Goal: Task Accomplishment & Management: Manage account settings

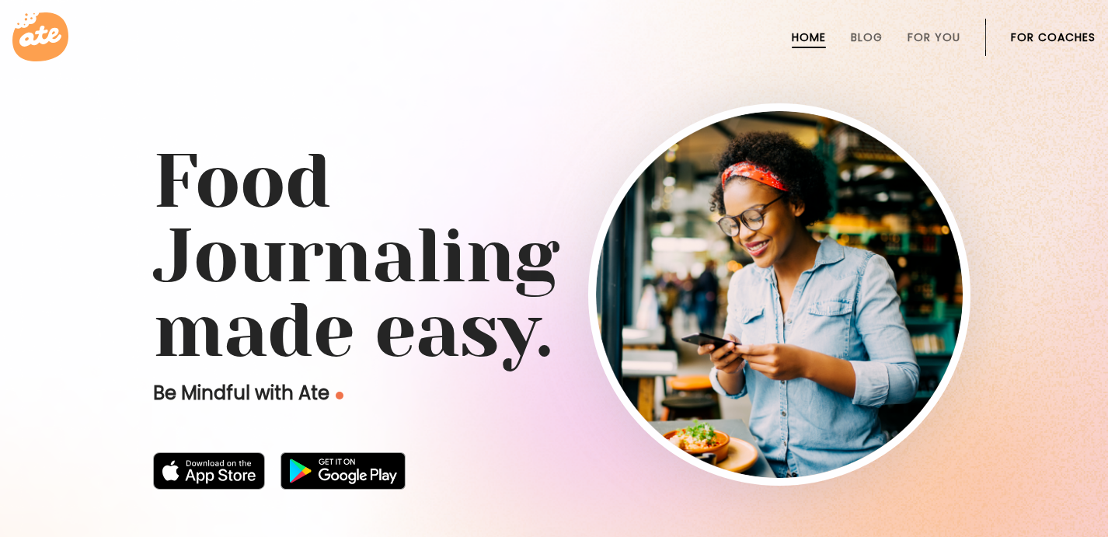
click at [1025, 36] on link "For Coaches" at bounding box center [1053, 37] width 85 height 12
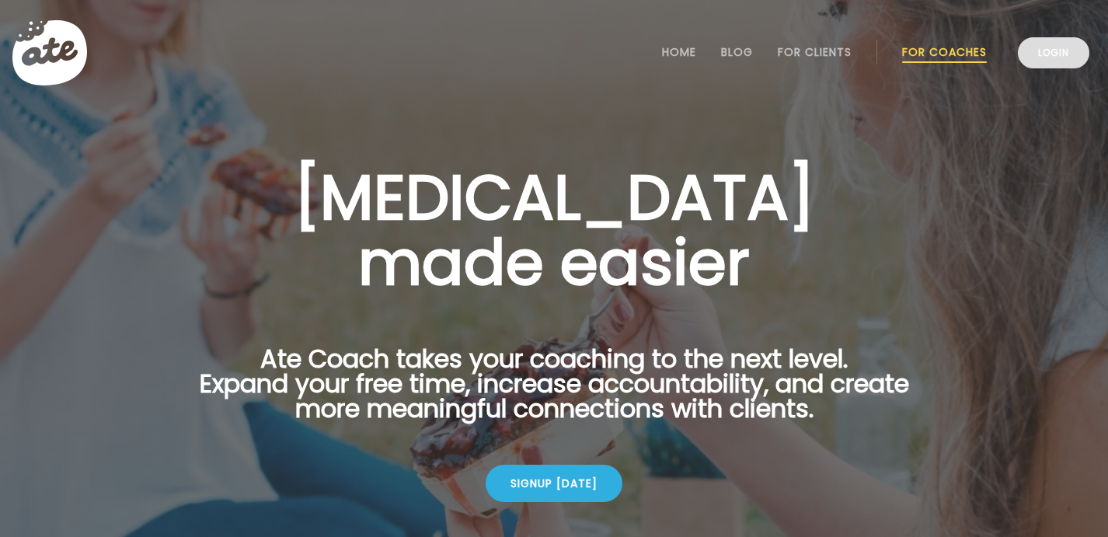
click at [1046, 51] on link "Login" at bounding box center [1054, 52] width 72 height 31
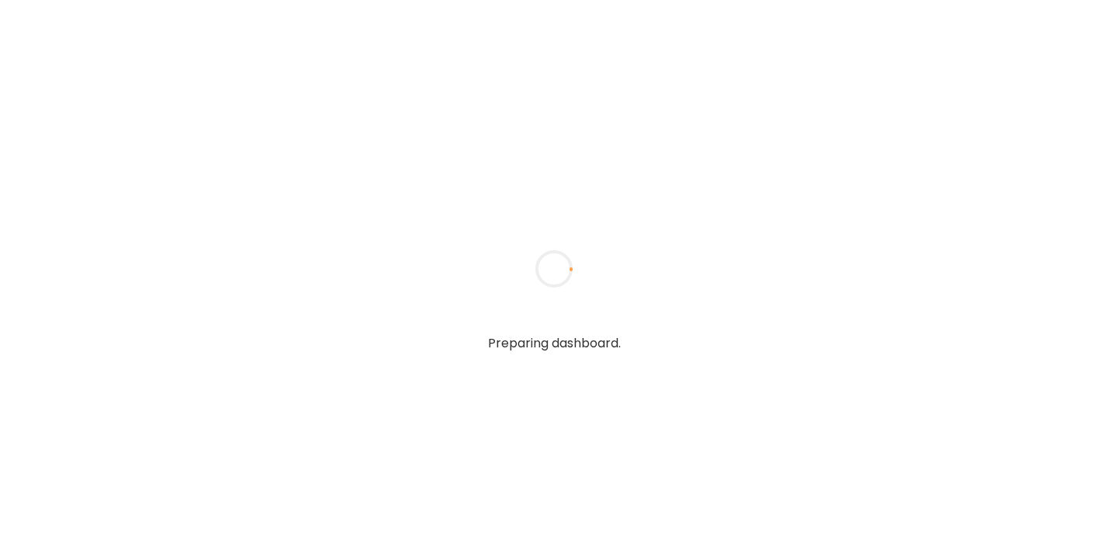
type input "*****"
type input "**********"
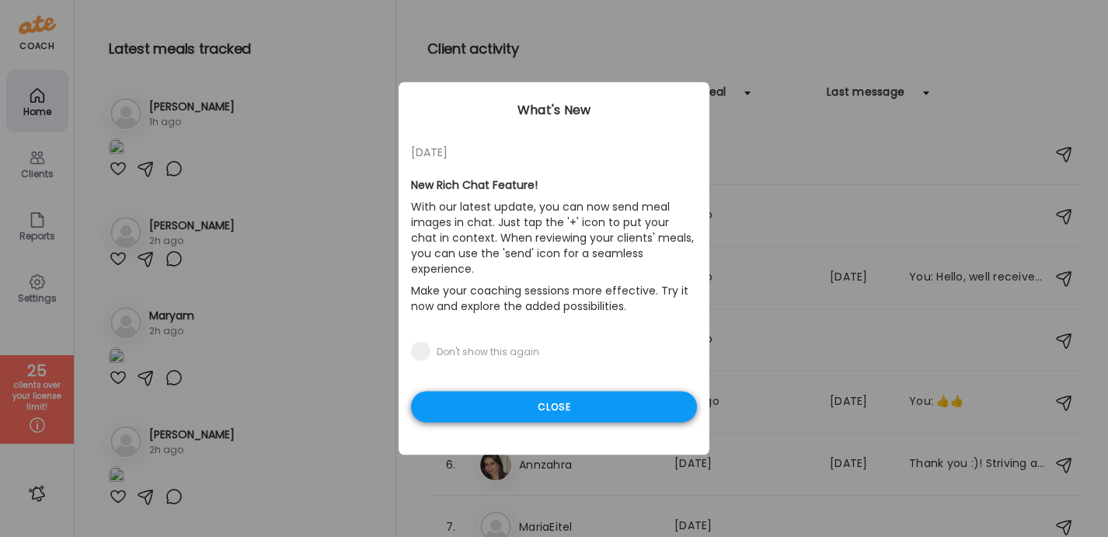
type input "**********"
click at [574, 392] on div "Close" at bounding box center [554, 407] width 286 height 31
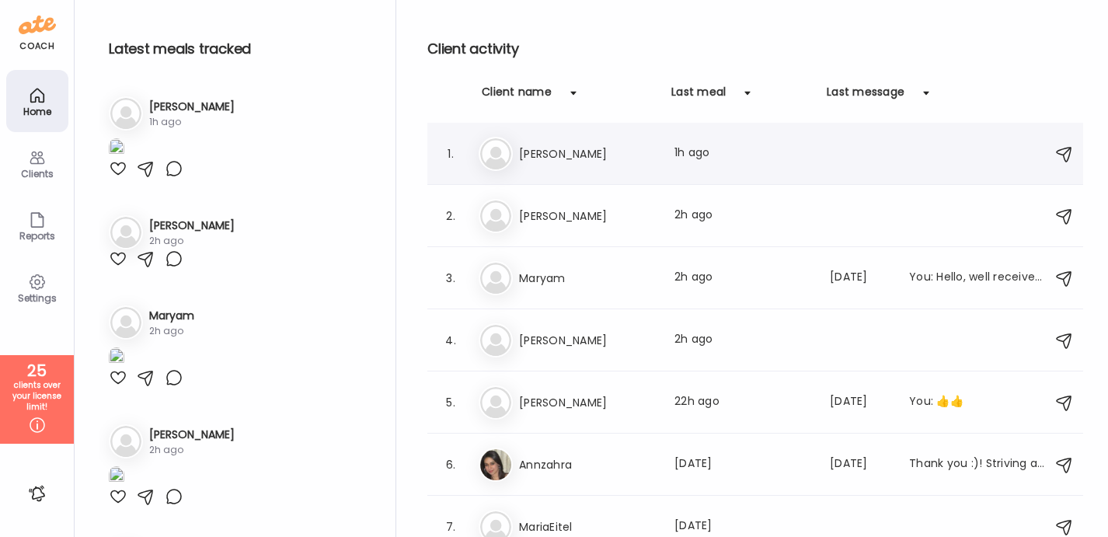
click at [549, 163] on div "Na [PERSON_NAME] Last meal: 1h ago" at bounding box center [758, 154] width 558 height 34
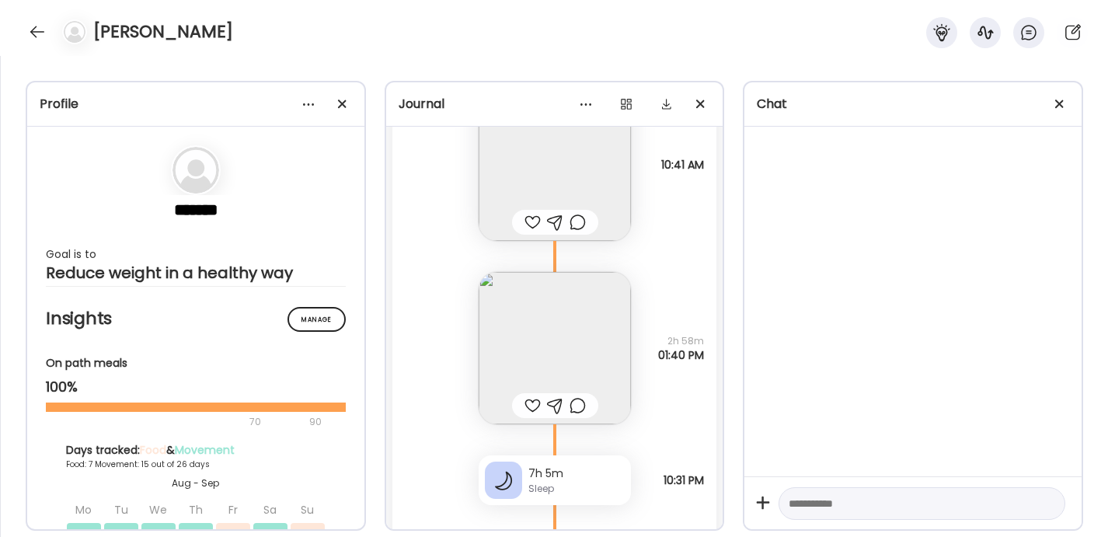
scroll to position [11914, 0]
click at [564, 365] on img at bounding box center [555, 347] width 152 height 152
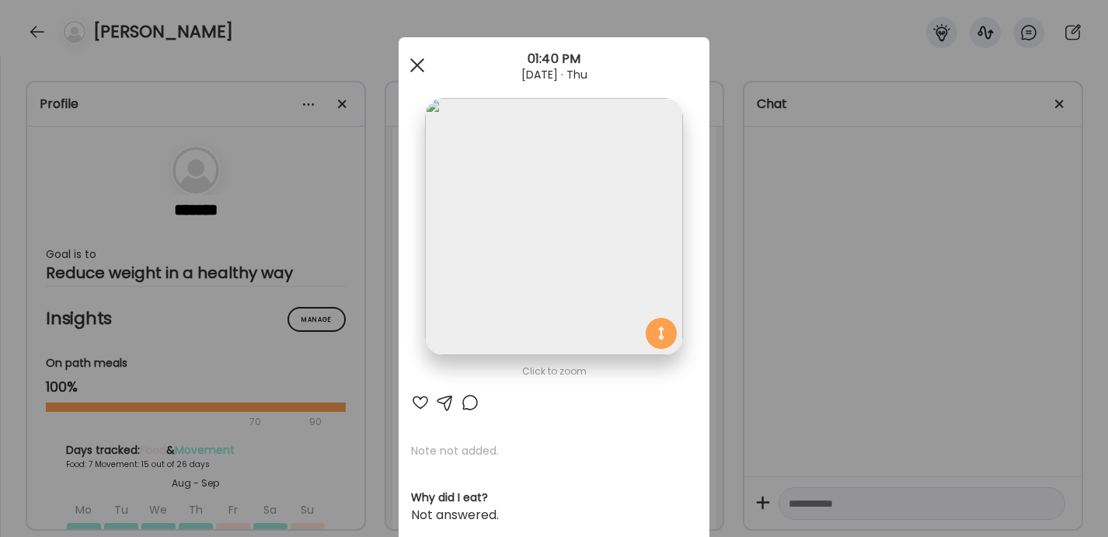
click at [417, 62] on span at bounding box center [417, 65] width 14 height 14
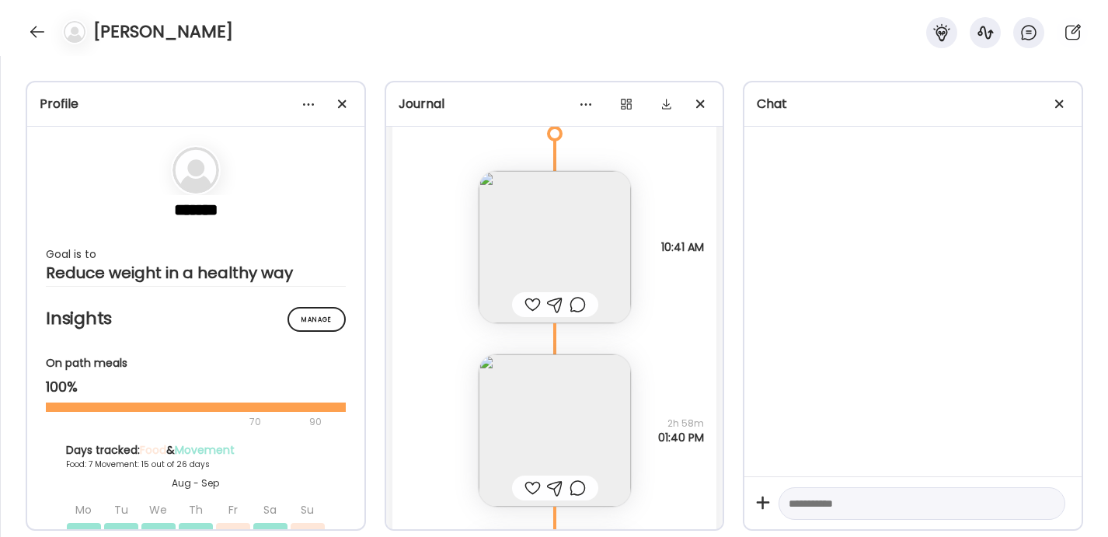
scroll to position [11814, 0]
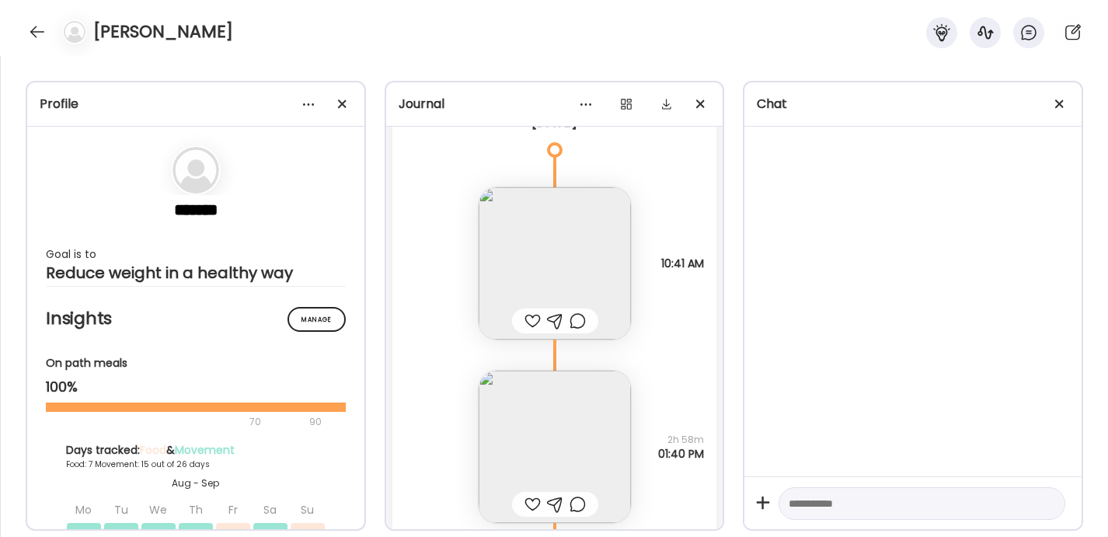
click at [524, 227] on img at bounding box center [555, 263] width 152 height 152
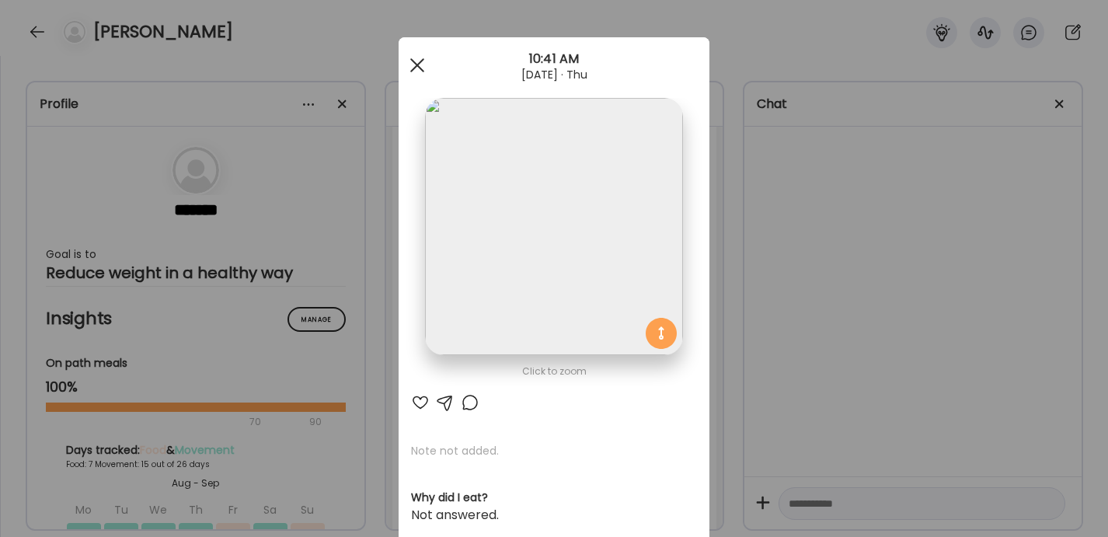
click at [417, 66] on span at bounding box center [417, 65] width 14 height 14
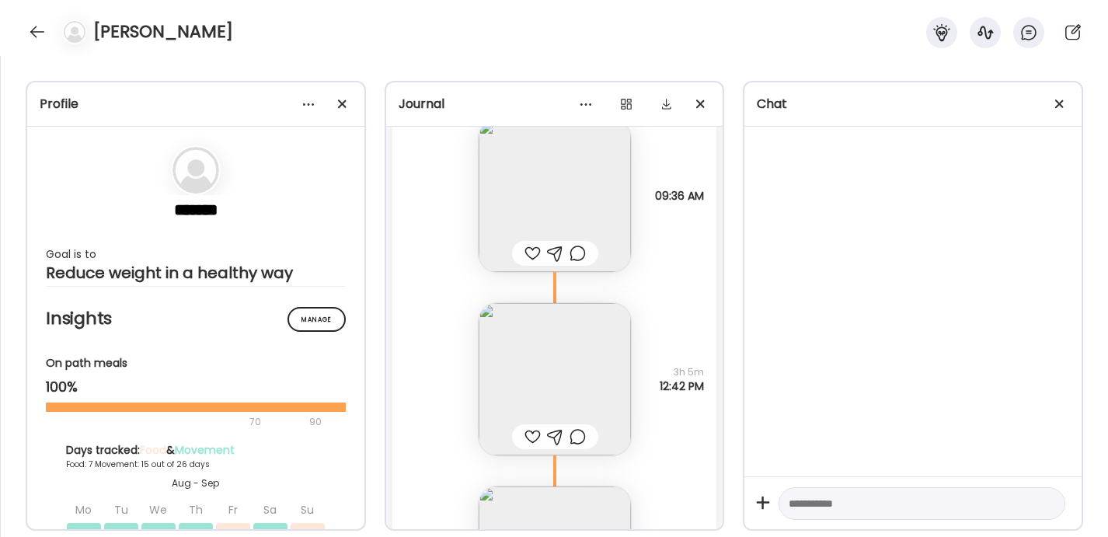
scroll to position [12868, 0]
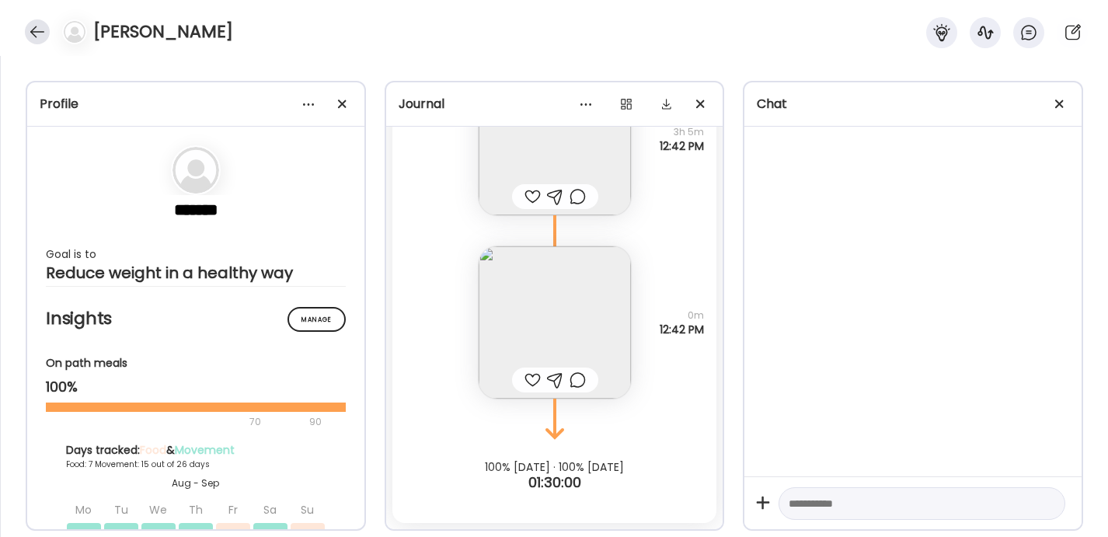
click at [37, 33] on div at bounding box center [37, 31] width 25 height 25
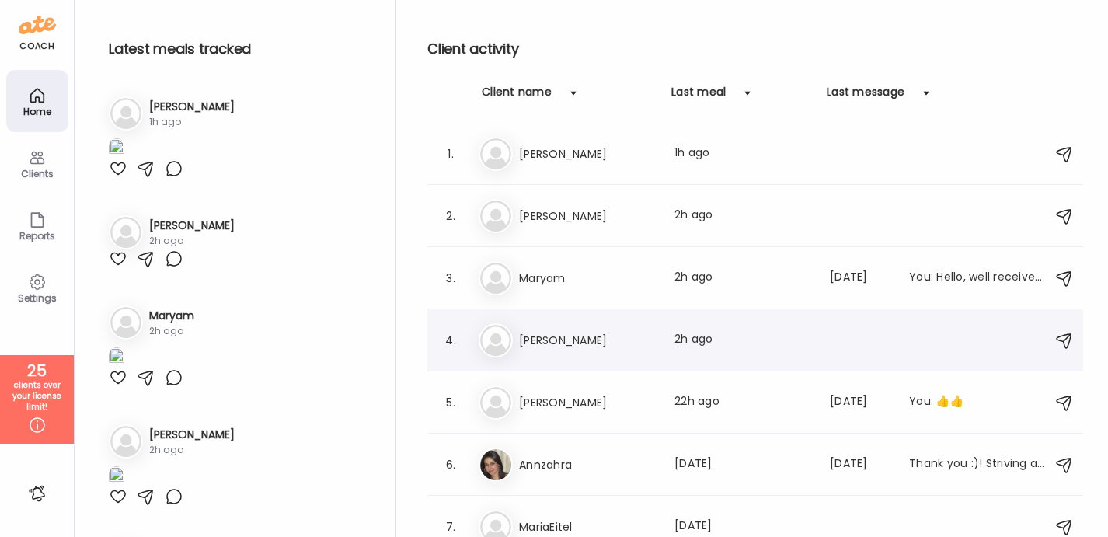
click at [572, 348] on h3 "[PERSON_NAME]" at bounding box center [587, 340] width 137 height 19
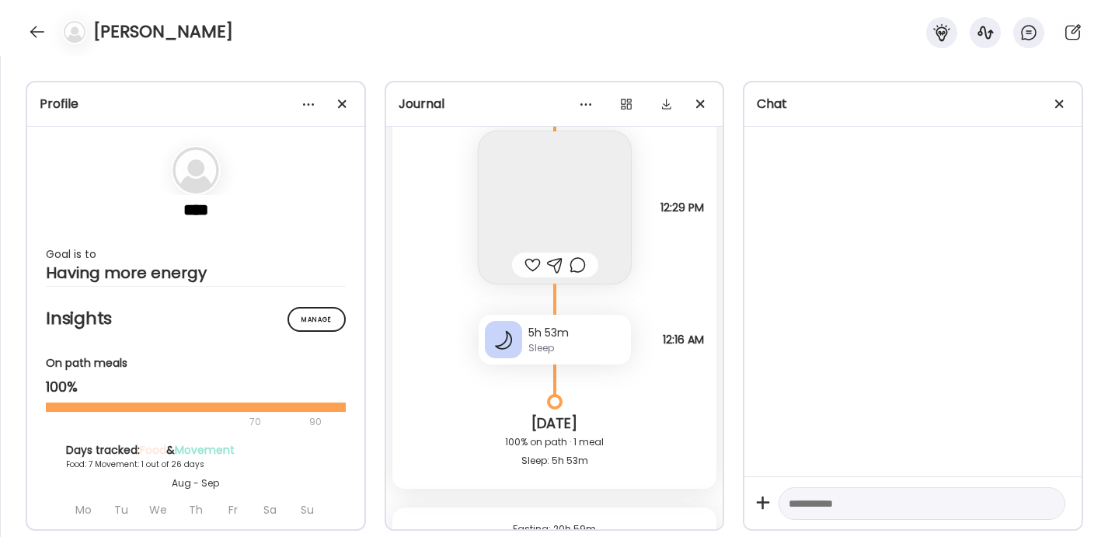
scroll to position [5592, 0]
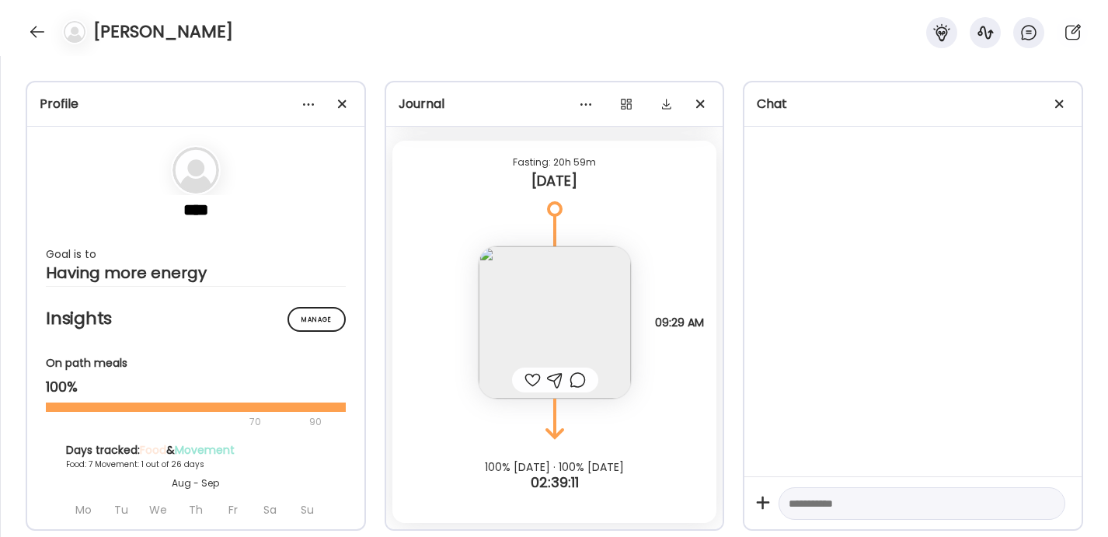
click at [560, 334] on img at bounding box center [555, 322] width 152 height 152
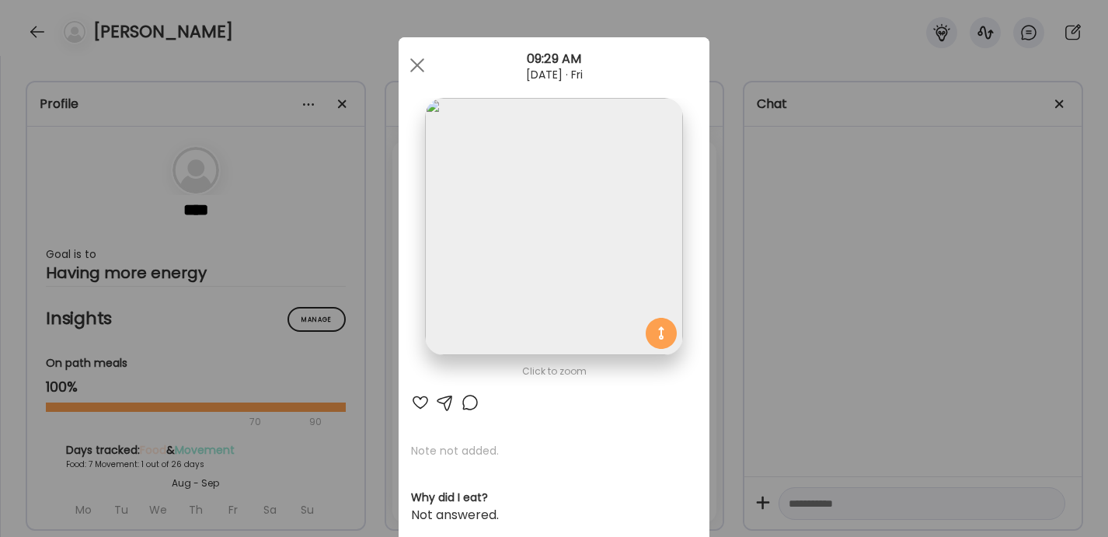
click at [805, 342] on div "Ate Coach Dashboard Wahoo! It’s official Take a moment to set up your Coach Pro…" at bounding box center [554, 268] width 1108 height 537
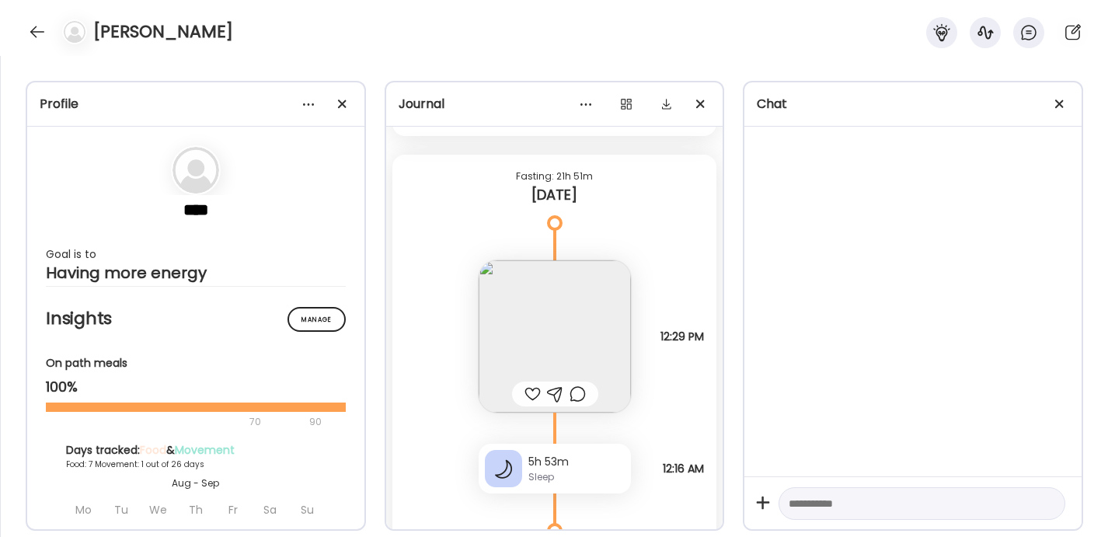
scroll to position [5061, 0]
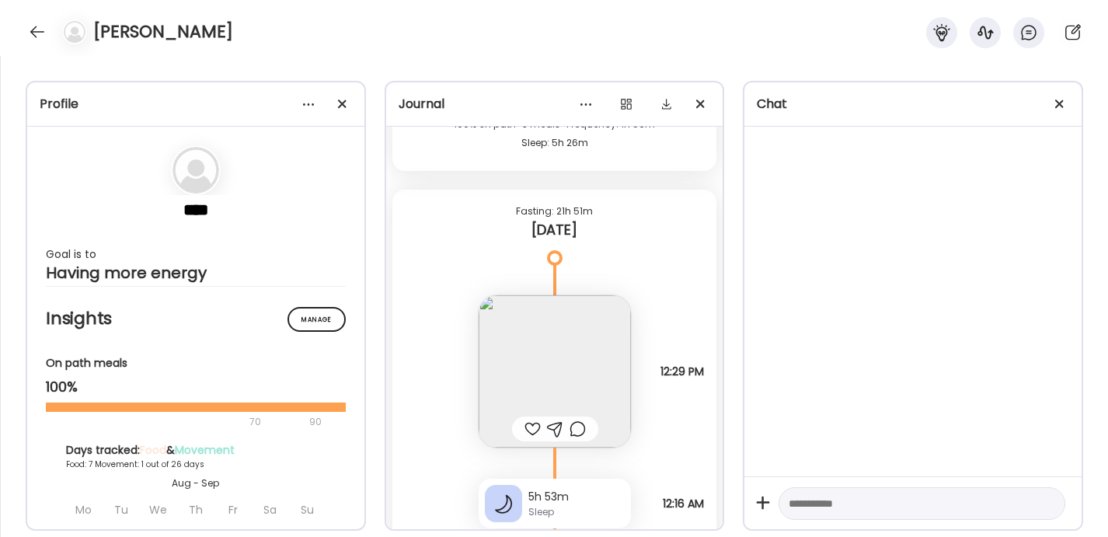
click at [568, 347] on img at bounding box center [555, 371] width 152 height 152
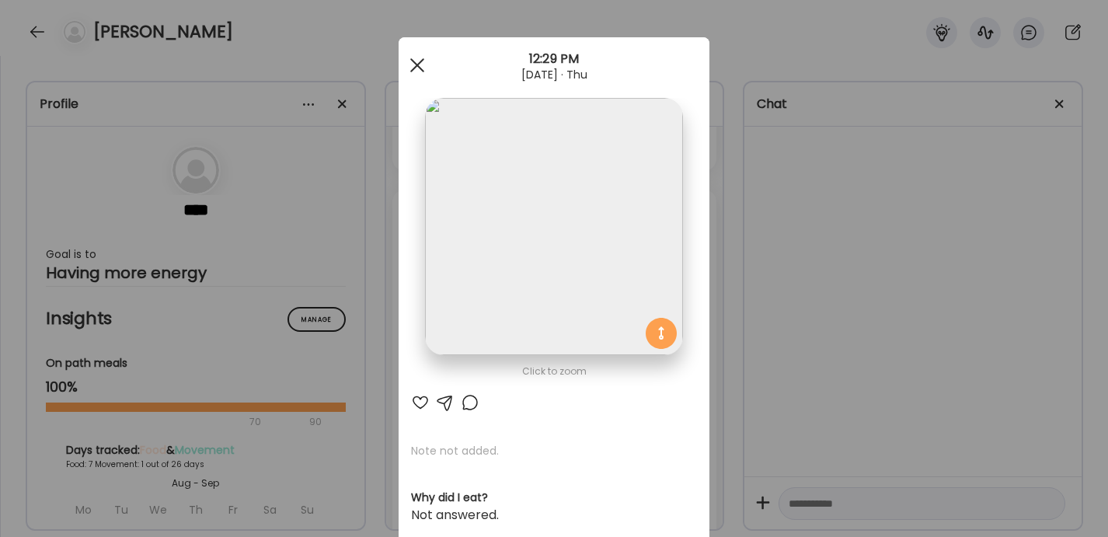
click at [417, 64] on span at bounding box center [417, 65] width 14 height 14
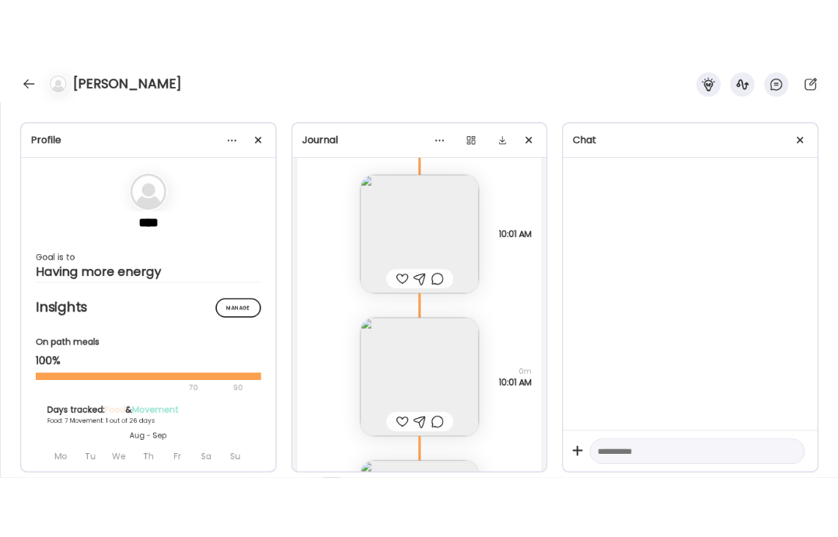
scroll to position [2009, 0]
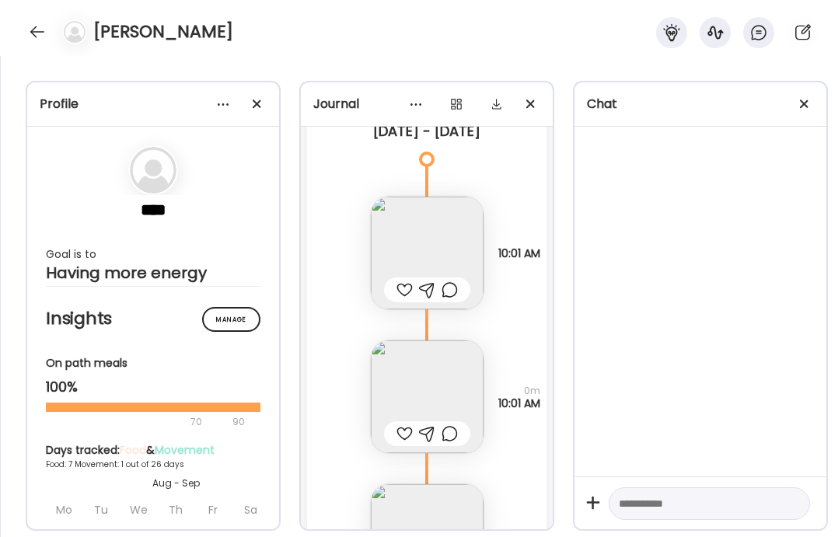
click at [401, 218] on img at bounding box center [427, 253] width 113 height 113
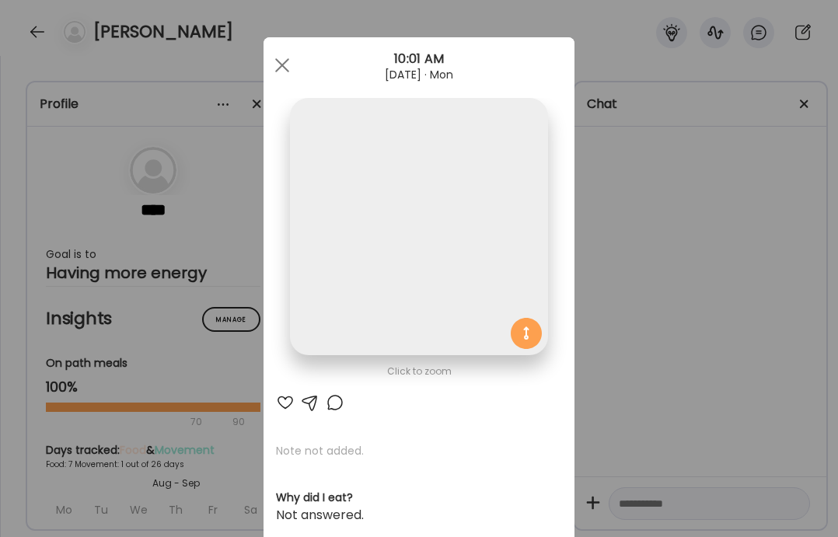
click at [401, 218] on div "Ate Coach Dashboard Wahoo! It’s official Take a moment to set up your Coach Pro…" at bounding box center [419, 268] width 838 height 537
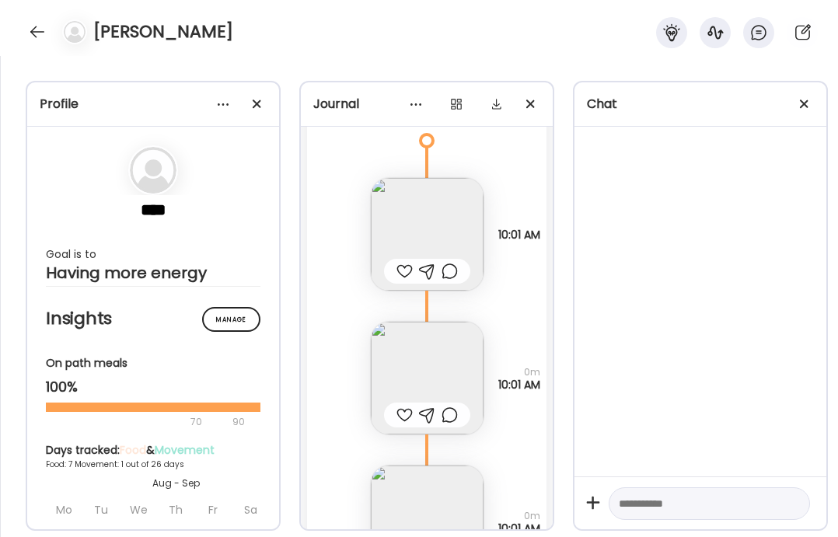
scroll to position [2030, 0]
click at [422, 208] on img at bounding box center [427, 232] width 113 height 113
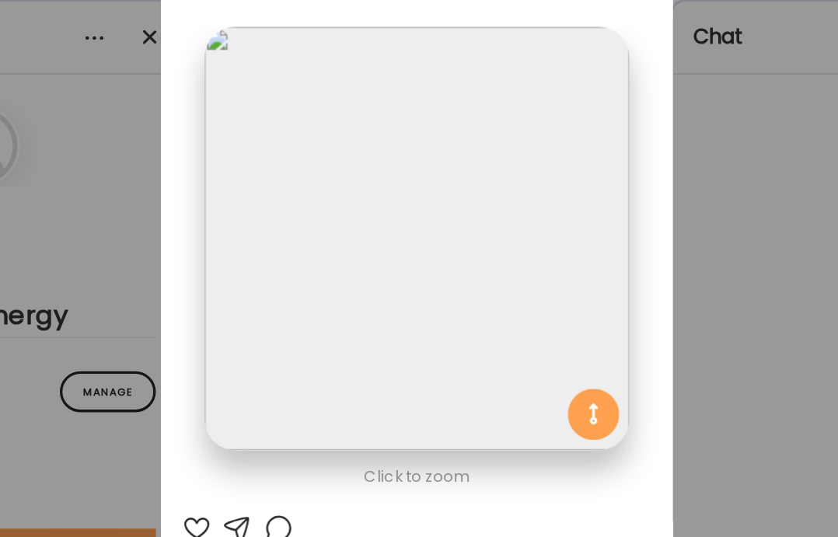
click at [673, 257] on div "Ate Coach Dashboard Wahoo! It’s official Take a moment to set up your Coach Pro…" at bounding box center [419, 268] width 838 height 537
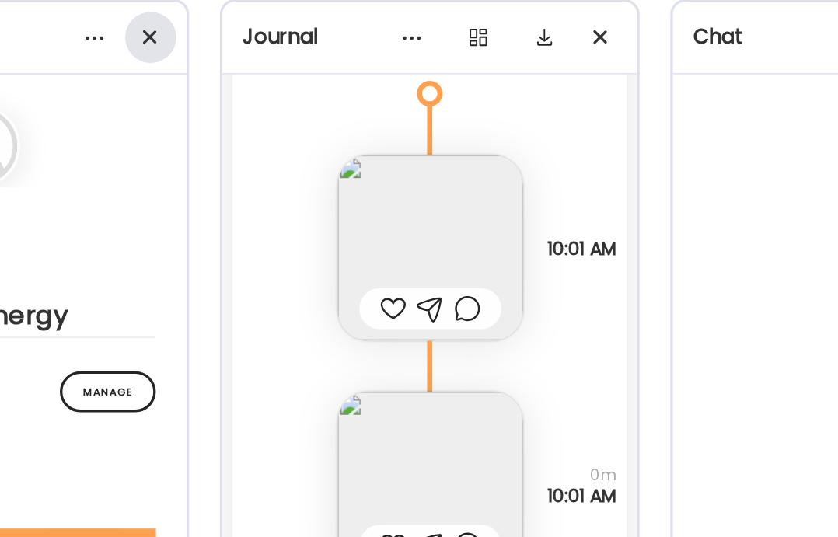
click at [259, 103] on div at bounding box center [257, 104] width 31 height 31
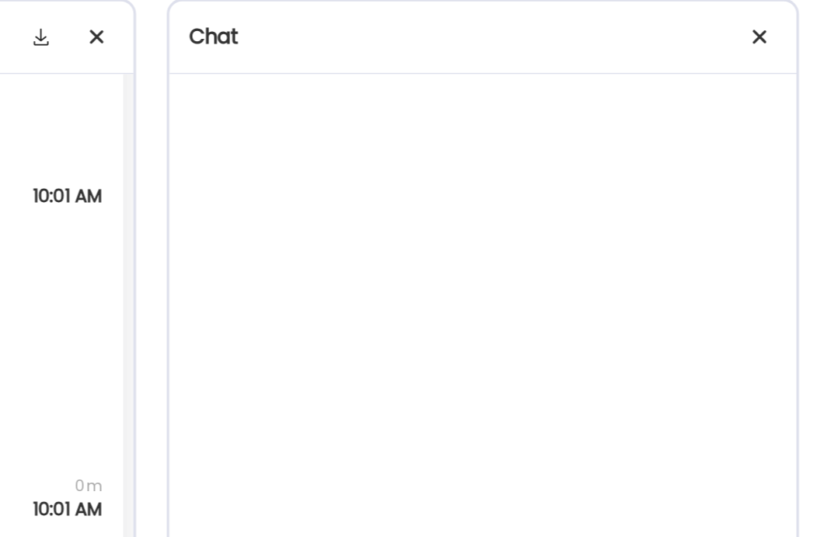
scroll to position [0, 0]
click at [786, 105] on span at bounding box center [789, 103] width 9 height 9
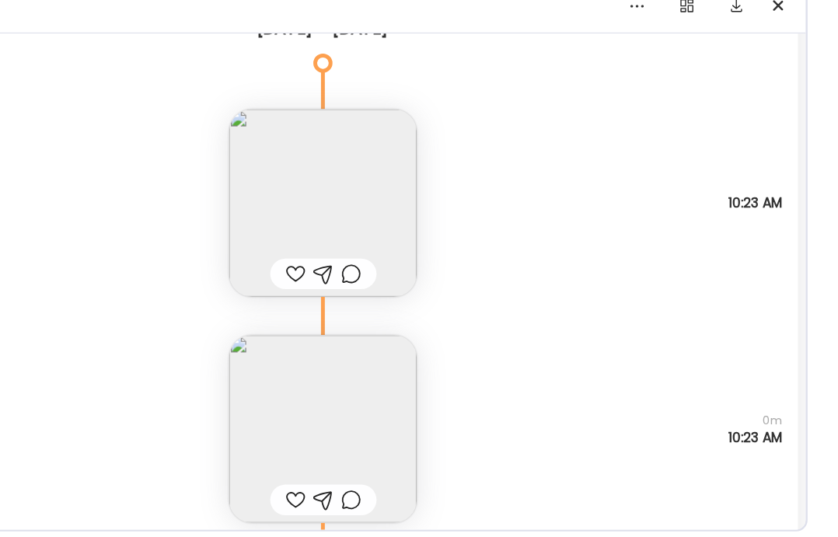
scroll to position [3323, 0]
